Goal: Find specific page/section: Find specific page/section

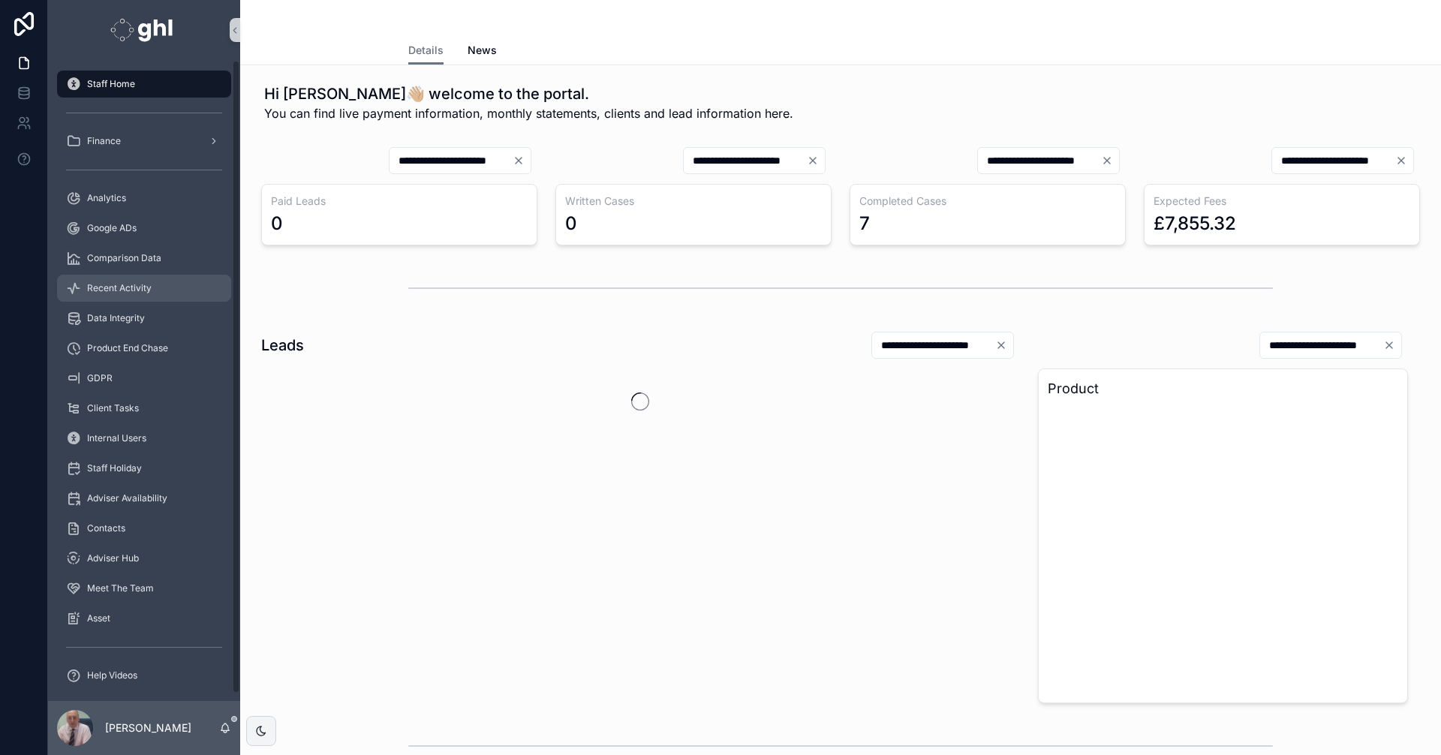
click at [128, 285] on span "Recent Activity" at bounding box center [119, 288] width 65 height 12
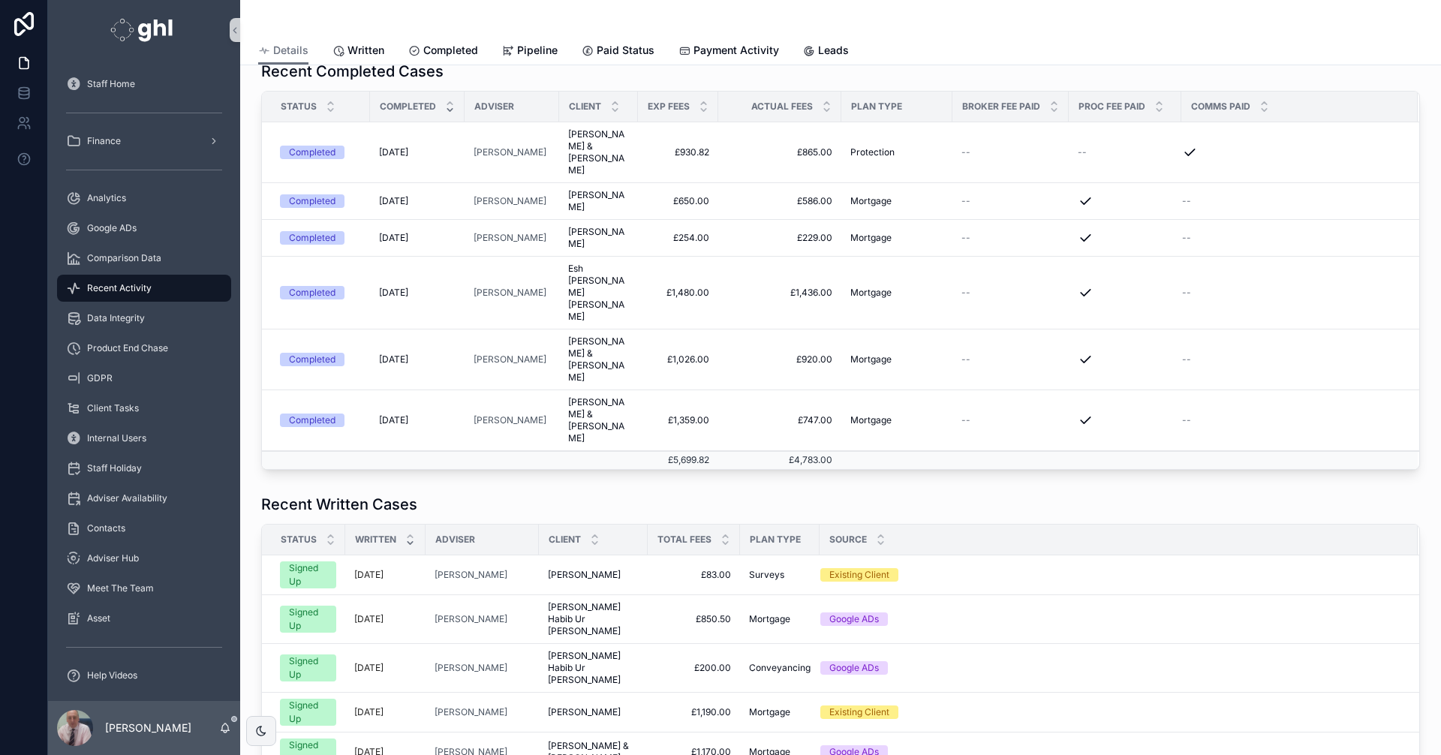
scroll to position [235, 0]
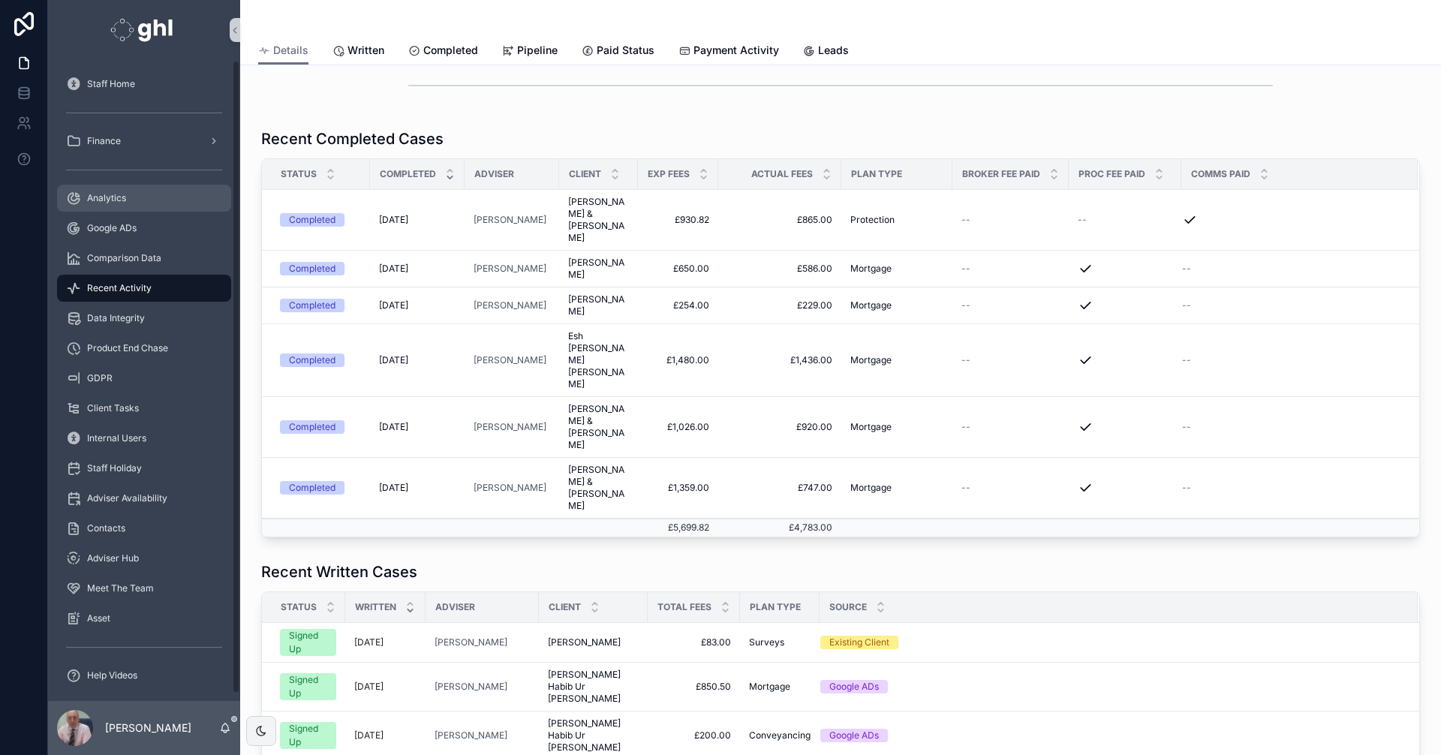
click at [123, 197] on span "Analytics" at bounding box center [106, 198] width 39 height 12
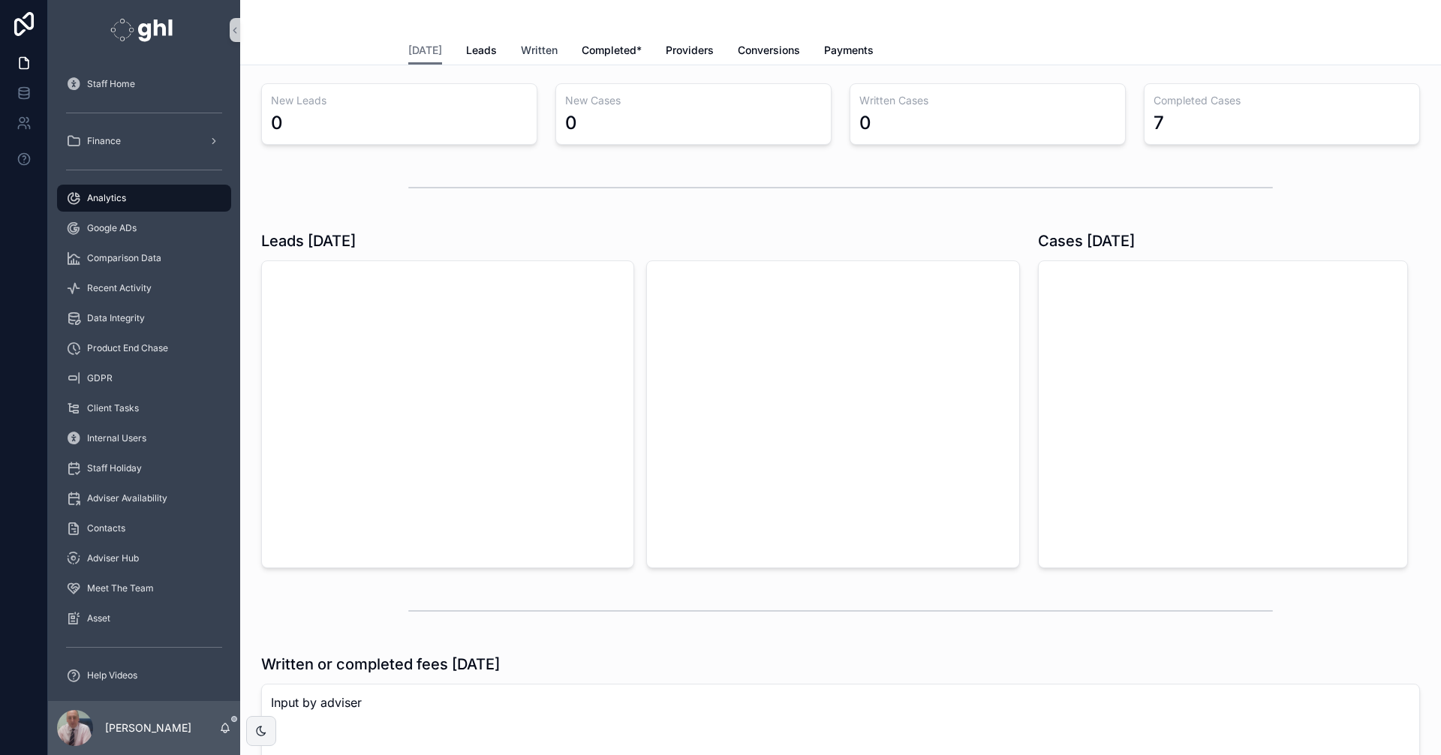
click at [521, 47] on span "Written" at bounding box center [539, 50] width 37 height 15
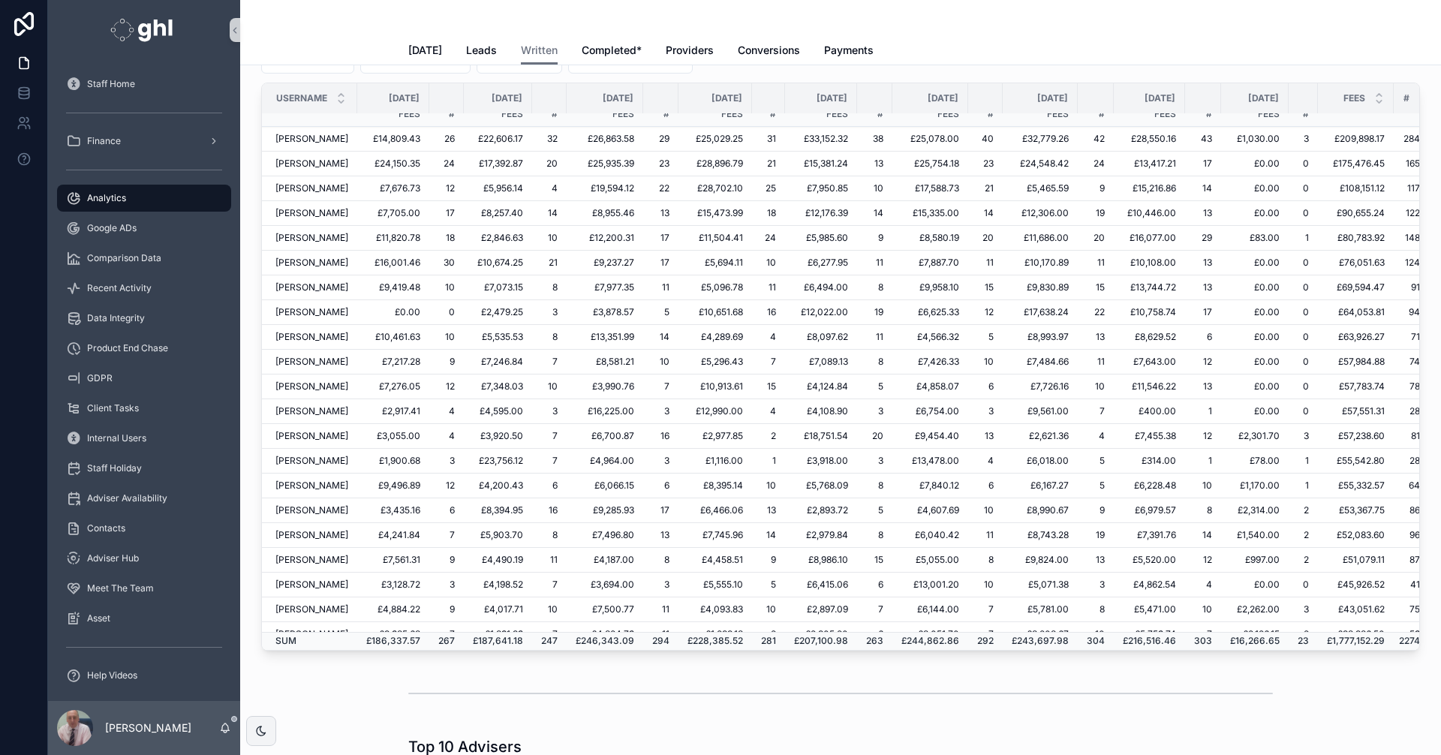
scroll to position [12, 2]
